Goal: Information Seeking & Learning: Check status

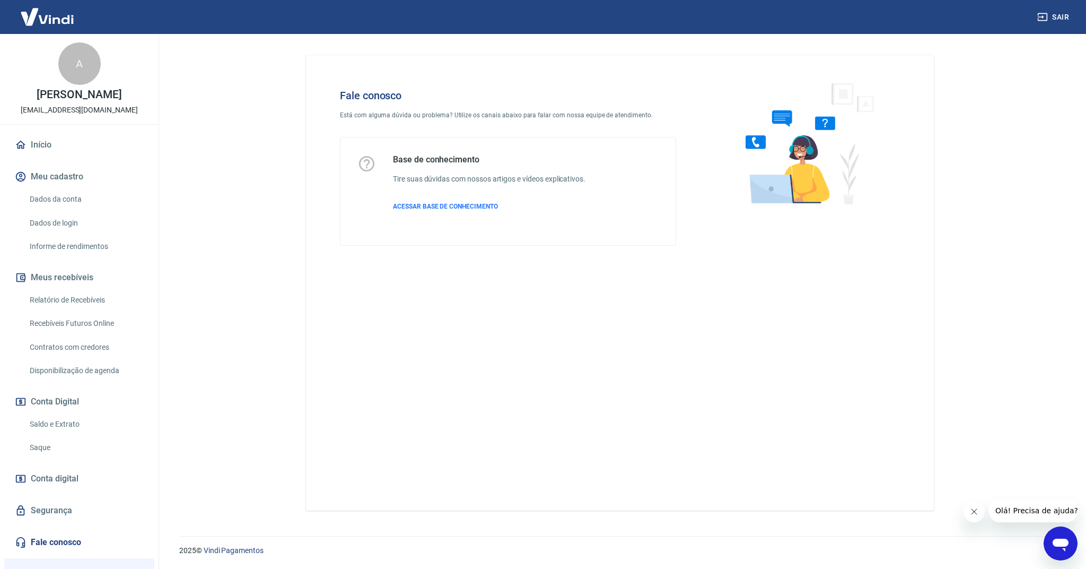
click at [53, 195] on link "Dados da conta" at bounding box center [85, 199] width 120 height 22
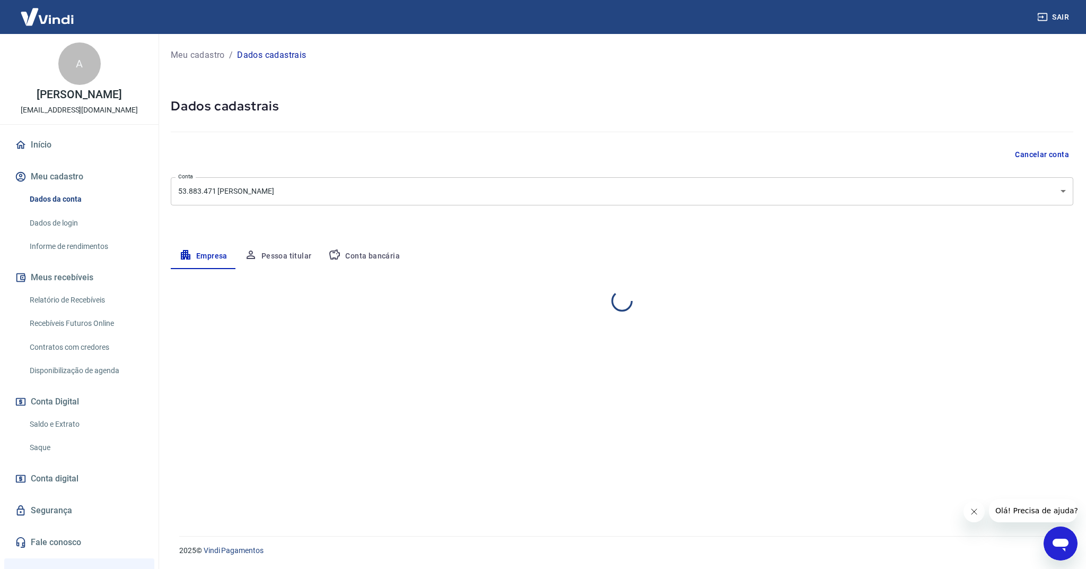
select select "PR"
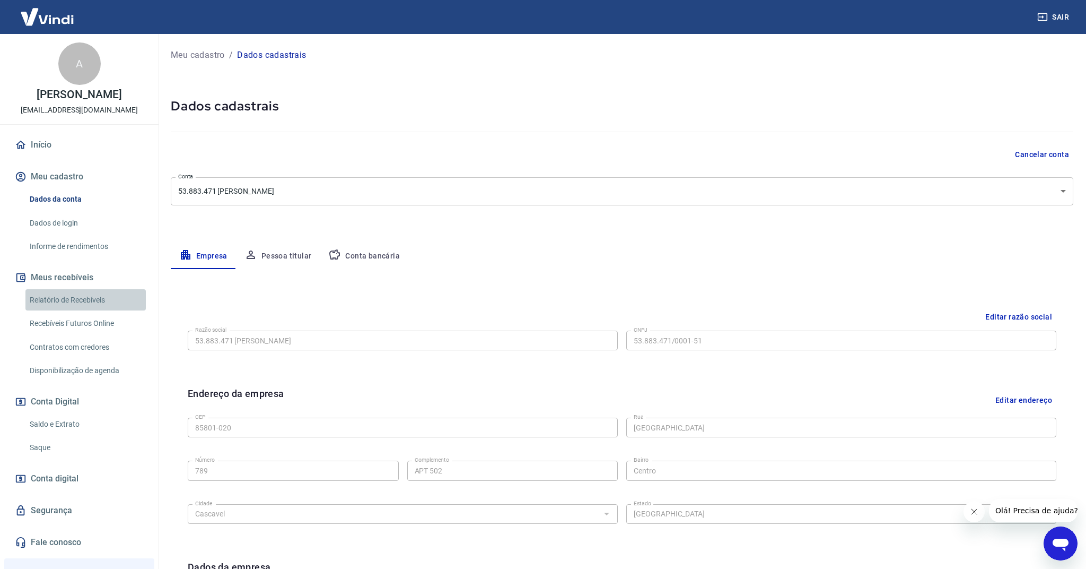
click at [63, 302] on link "Relatório de Recebíveis" at bounding box center [85, 300] width 120 height 22
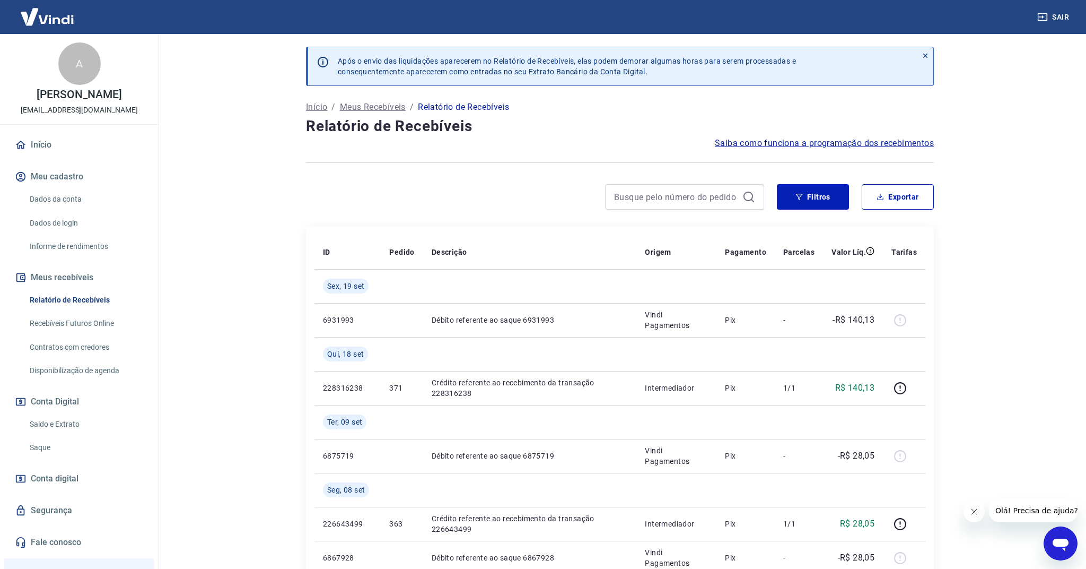
click at [49, 421] on link "Saldo e Extrato" at bounding box center [85, 424] width 120 height 22
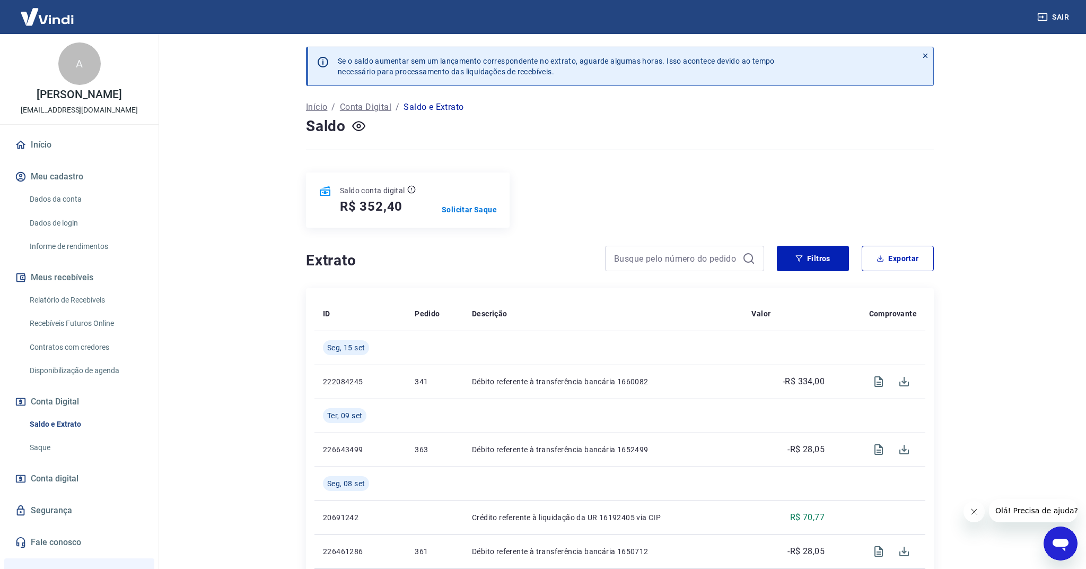
click at [40, 21] on img at bounding box center [47, 17] width 69 height 32
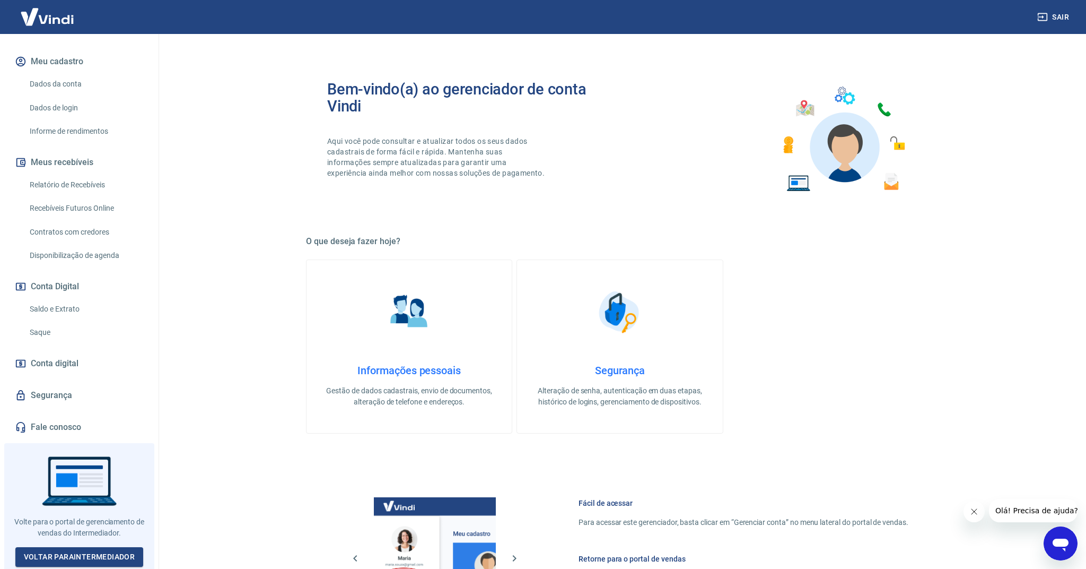
scroll to position [115, 0]
